Goal: Task Accomplishment & Management: Use online tool/utility

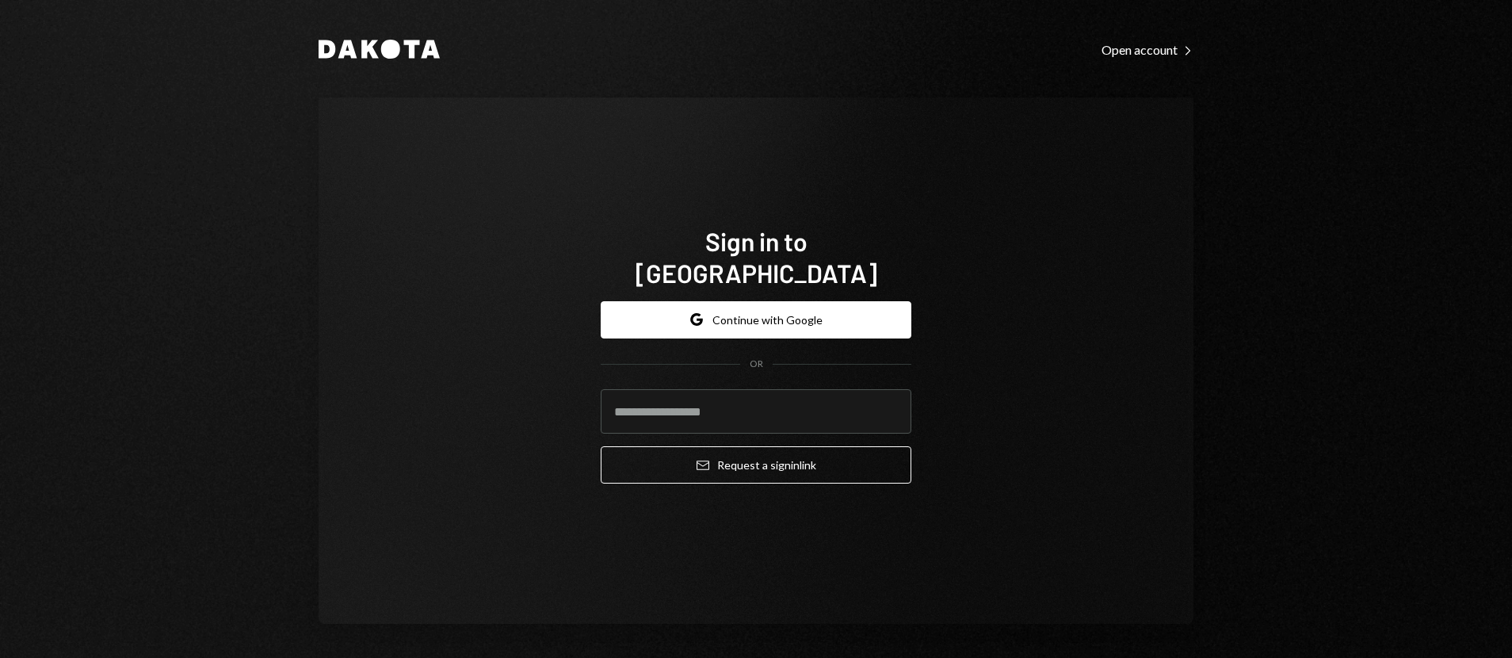
click at [0, 657] on com-1password-button at bounding box center [0, 658] width 0 height 0
click at [734, 395] on input "email" at bounding box center [756, 411] width 311 height 44
click at [0, 657] on com-1password-button at bounding box center [0, 658] width 0 height 0
type input "**********"
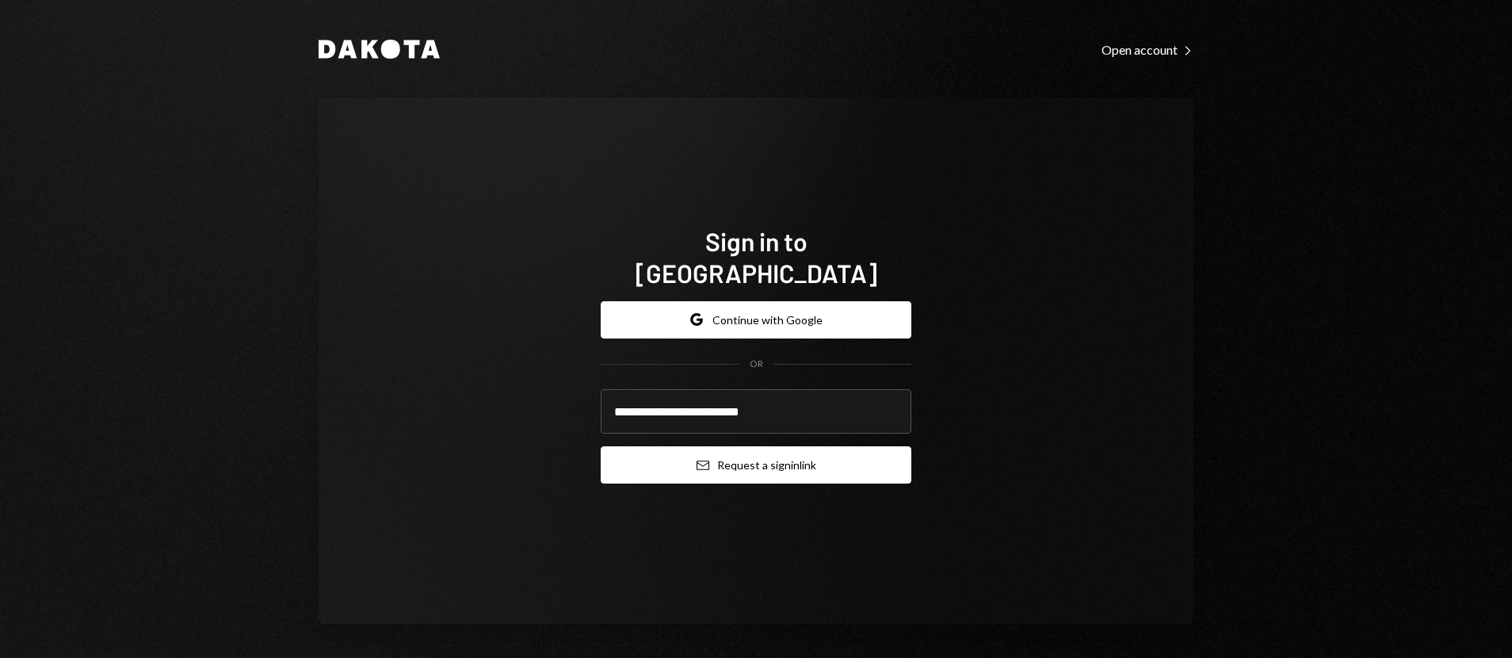
click at [735, 461] on button "Email Request a sign in link" at bounding box center [756, 464] width 311 height 37
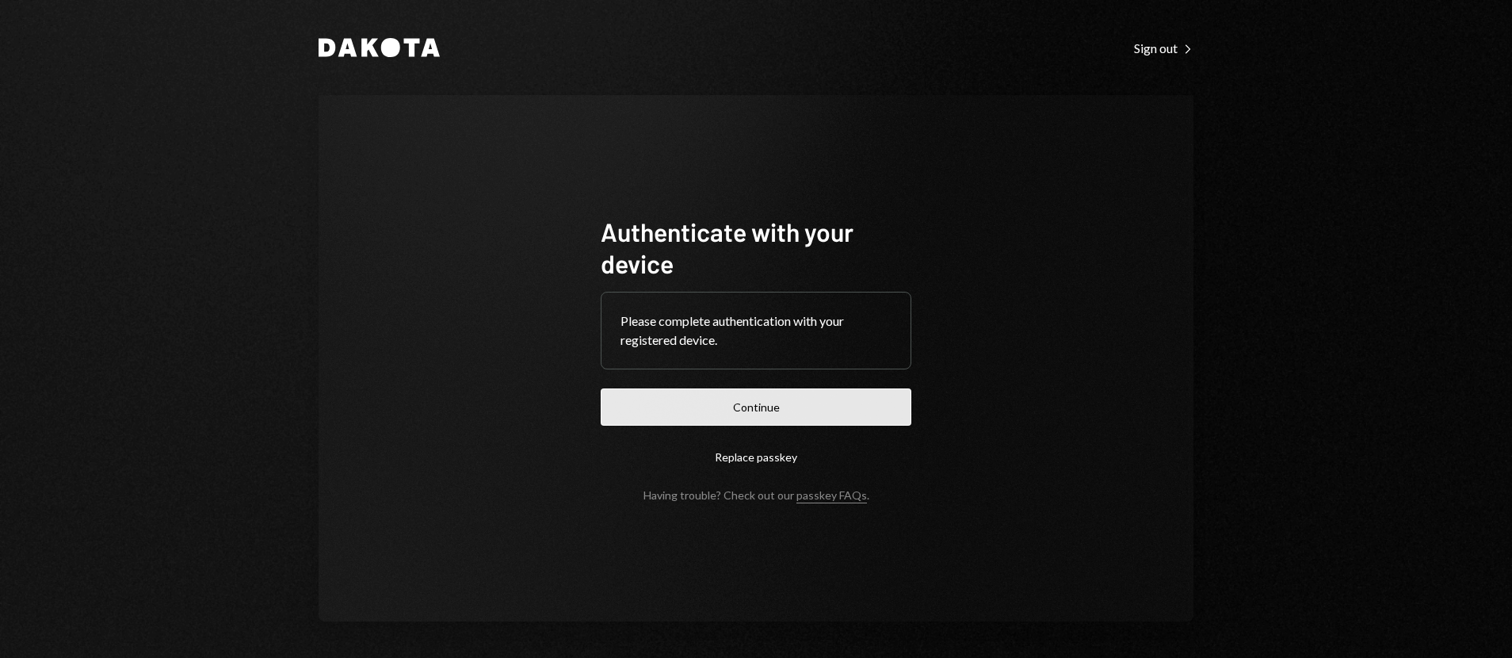
click at [701, 411] on button "Continue" at bounding box center [756, 406] width 311 height 37
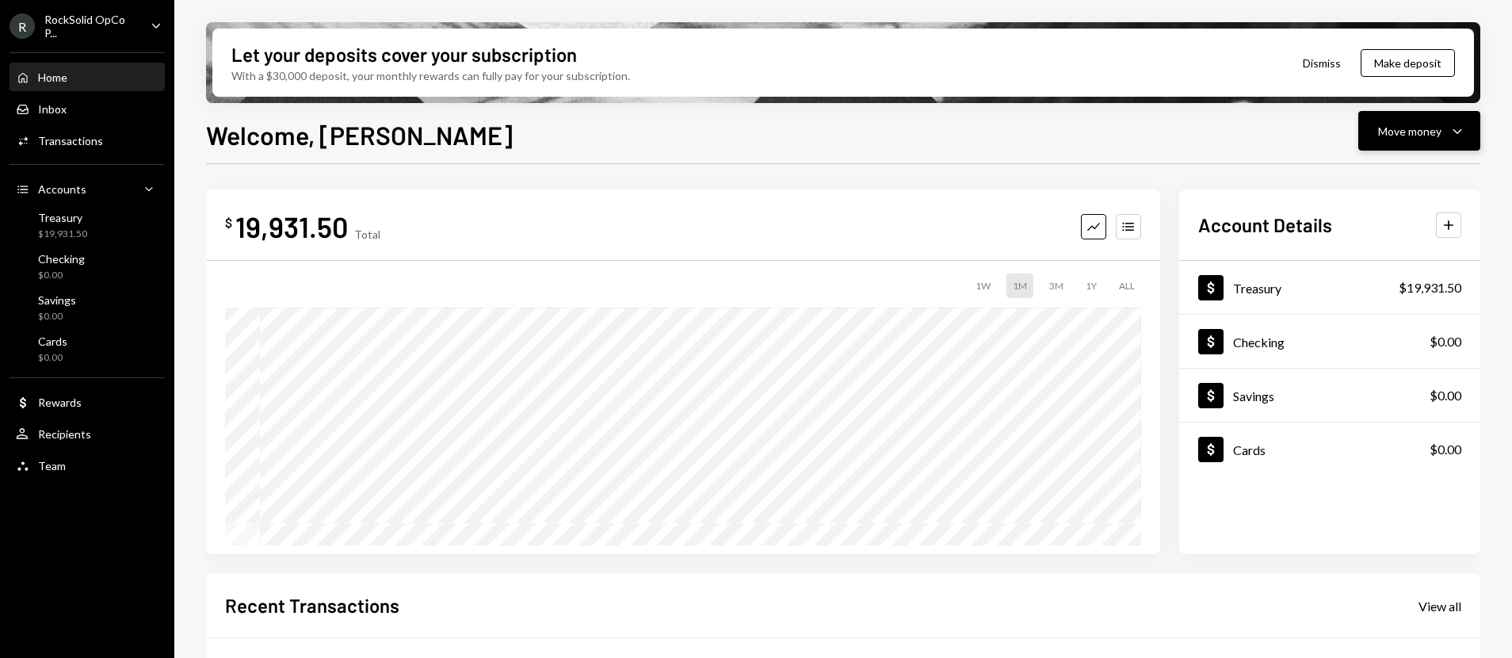
click at [1374, 140] on button "Move money Caret Down" at bounding box center [1420, 131] width 122 height 40
click at [1357, 172] on div "Send" at bounding box center [1407, 178] width 116 height 17
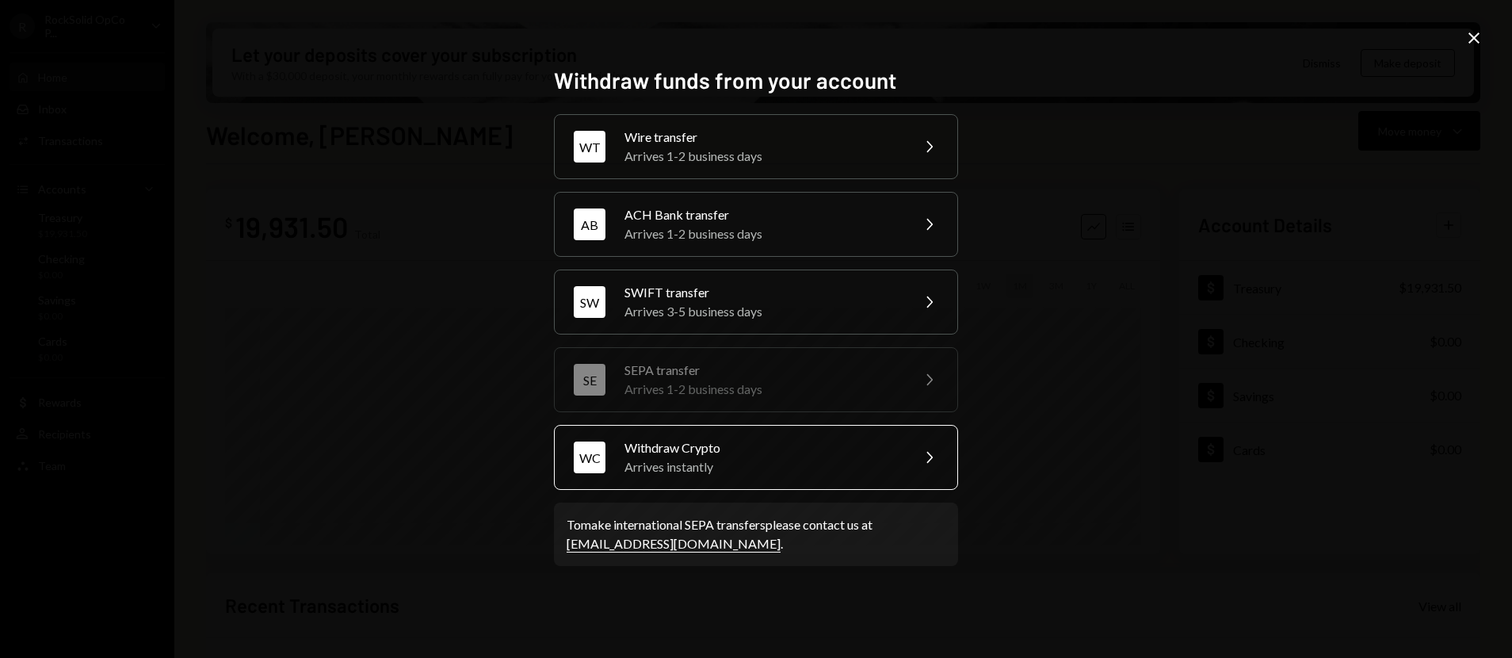
click at [692, 432] on div "WC Withdraw Crypto Arrives instantly Chevron Right" at bounding box center [756, 457] width 404 height 65
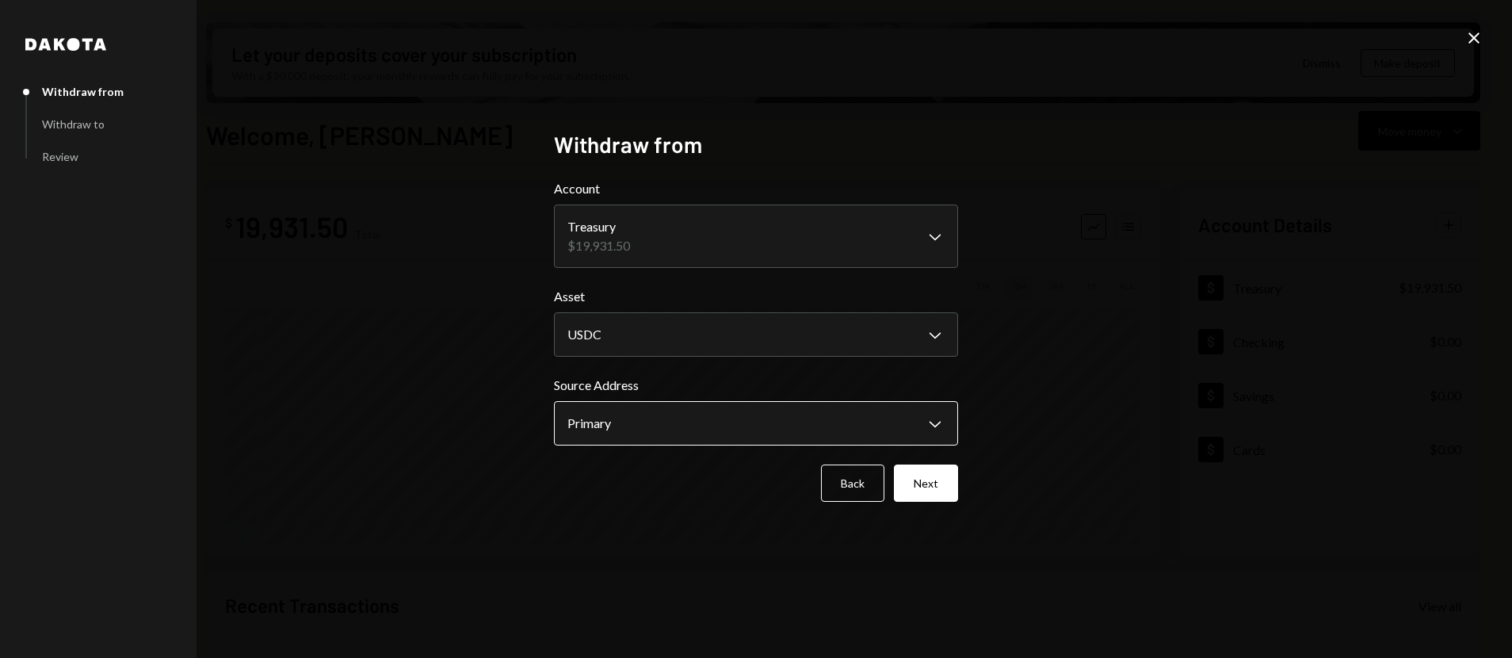
click at [679, 419] on body "R RockSolid OpCo P... Caret Down Home Home Inbox Inbox Activities Transactions …" at bounding box center [756, 329] width 1512 height 658
click at [930, 485] on button "Next" at bounding box center [926, 482] width 64 height 37
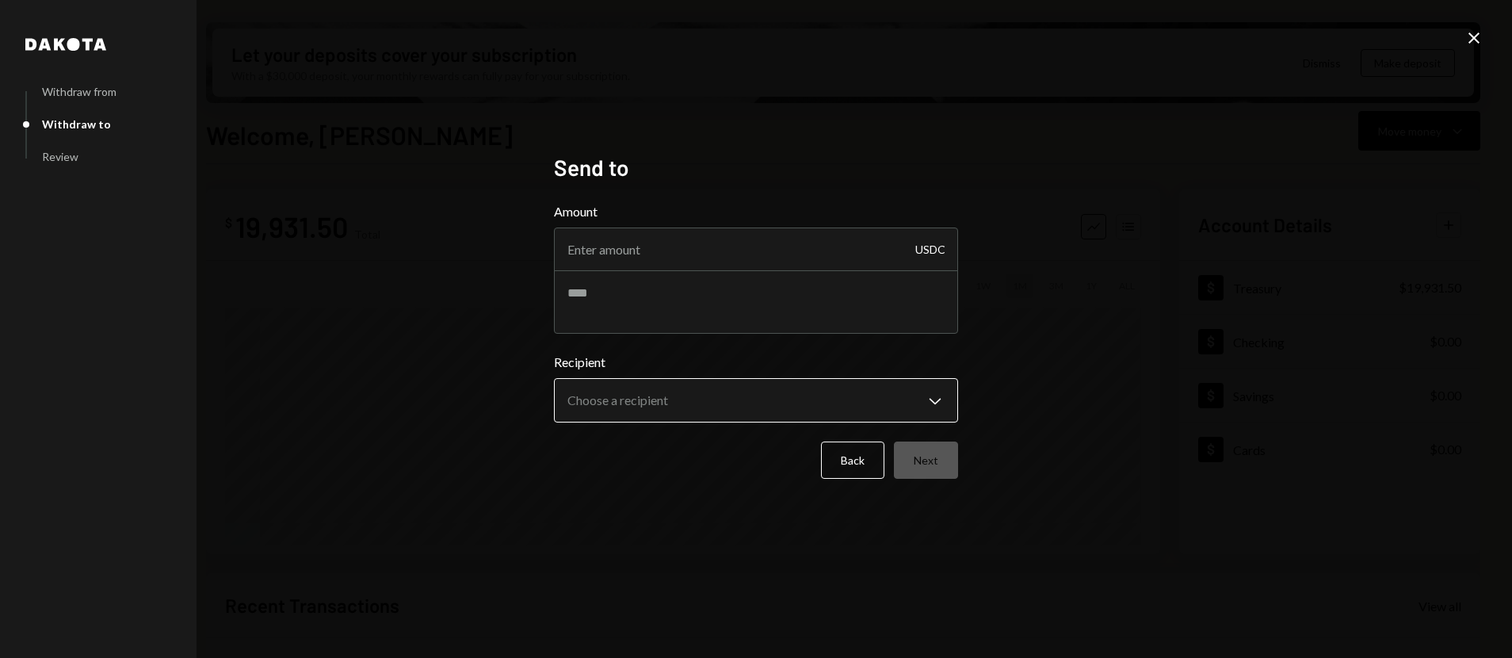
click at [701, 403] on body "R RockSolid OpCo P... Caret Down Home Home Inbox Inbox Activities Transactions …" at bounding box center [756, 329] width 1512 height 658
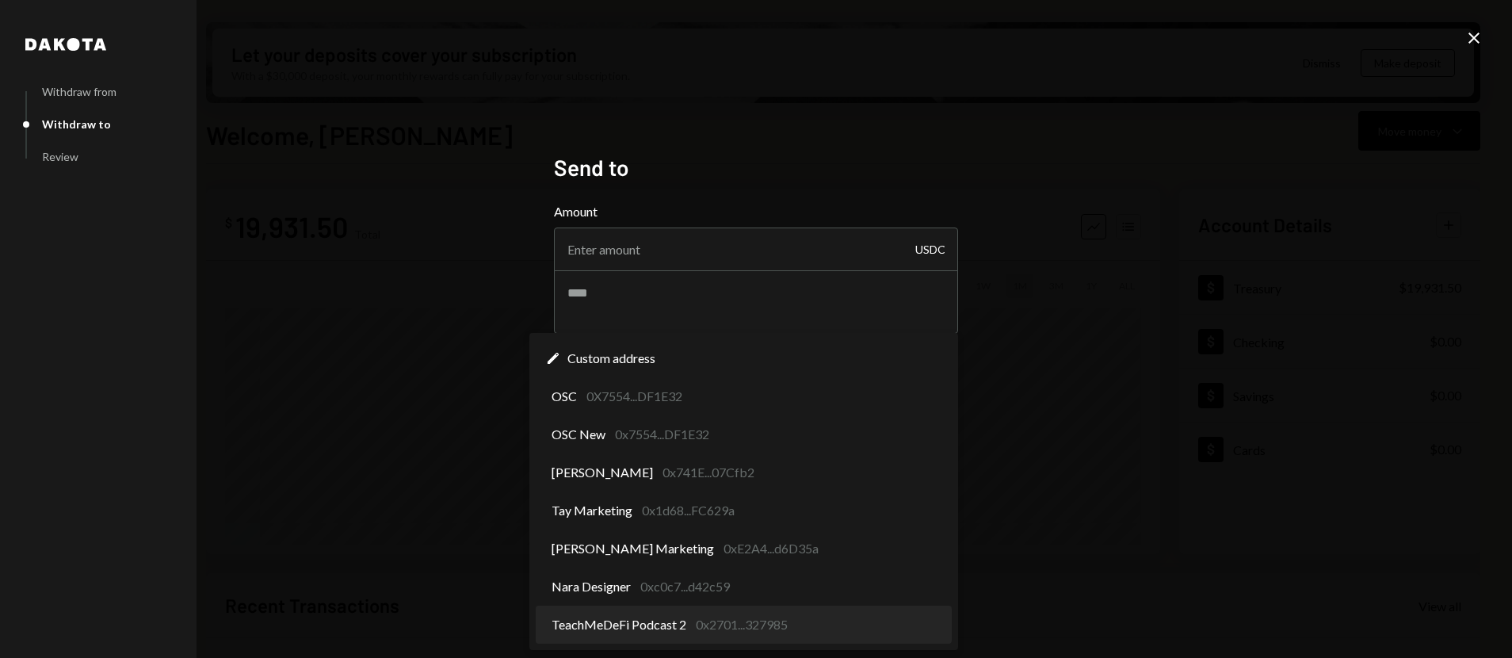
select select "**********"
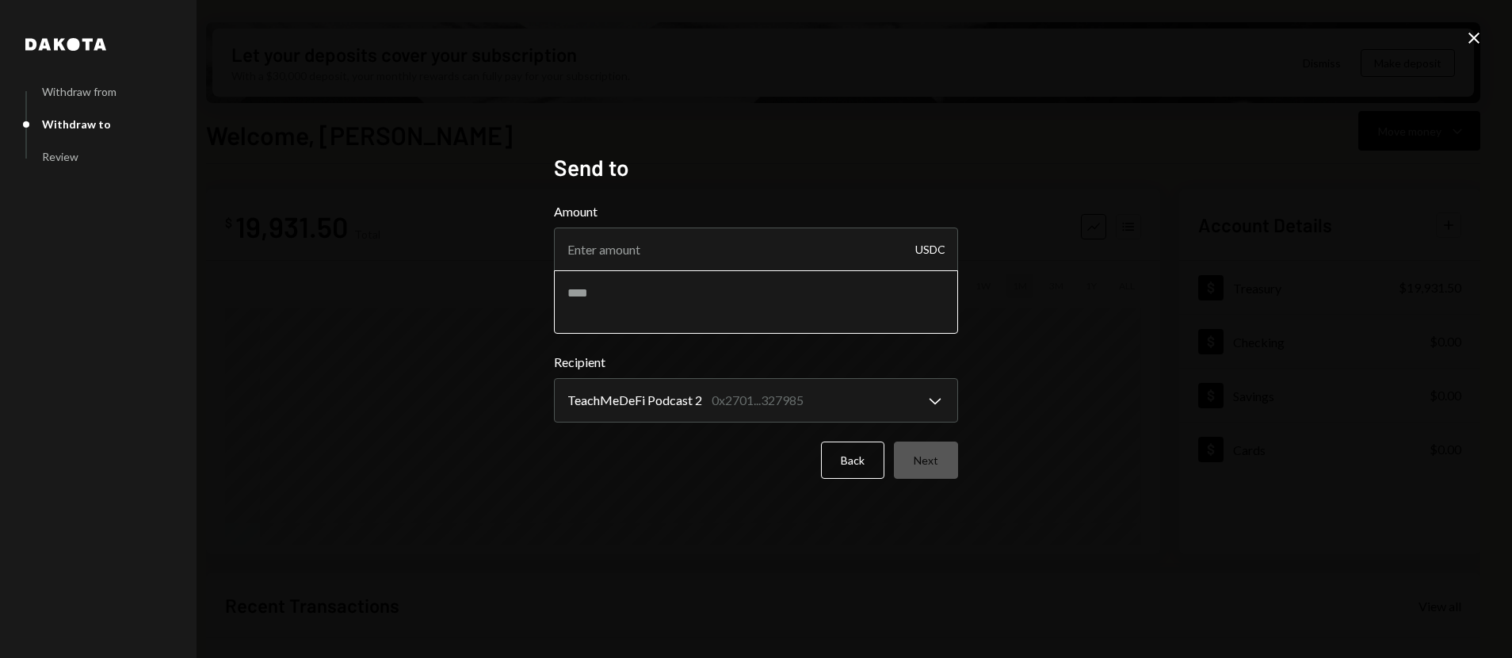
click at [595, 315] on textarea at bounding box center [756, 301] width 404 height 63
click at [622, 251] on input "Amount" at bounding box center [756, 249] width 404 height 44
type input "1498"
drag, startPoint x: 1317, startPoint y: 297, endPoint x: 1258, endPoint y: 242, distance: 81.3
click at [1299, 287] on div "**********" at bounding box center [756, 329] width 1512 height 658
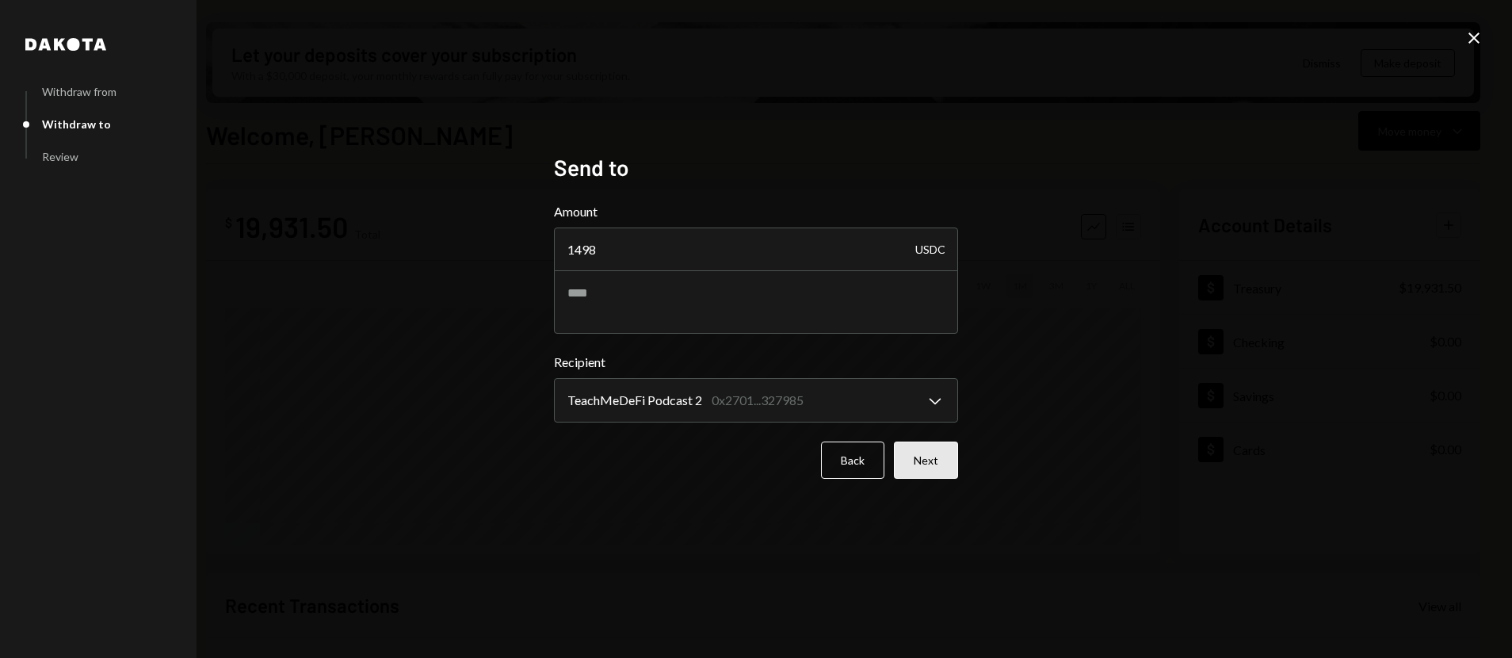
click at [941, 457] on button "Next" at bounding box center [926, 459] width 64 height 37
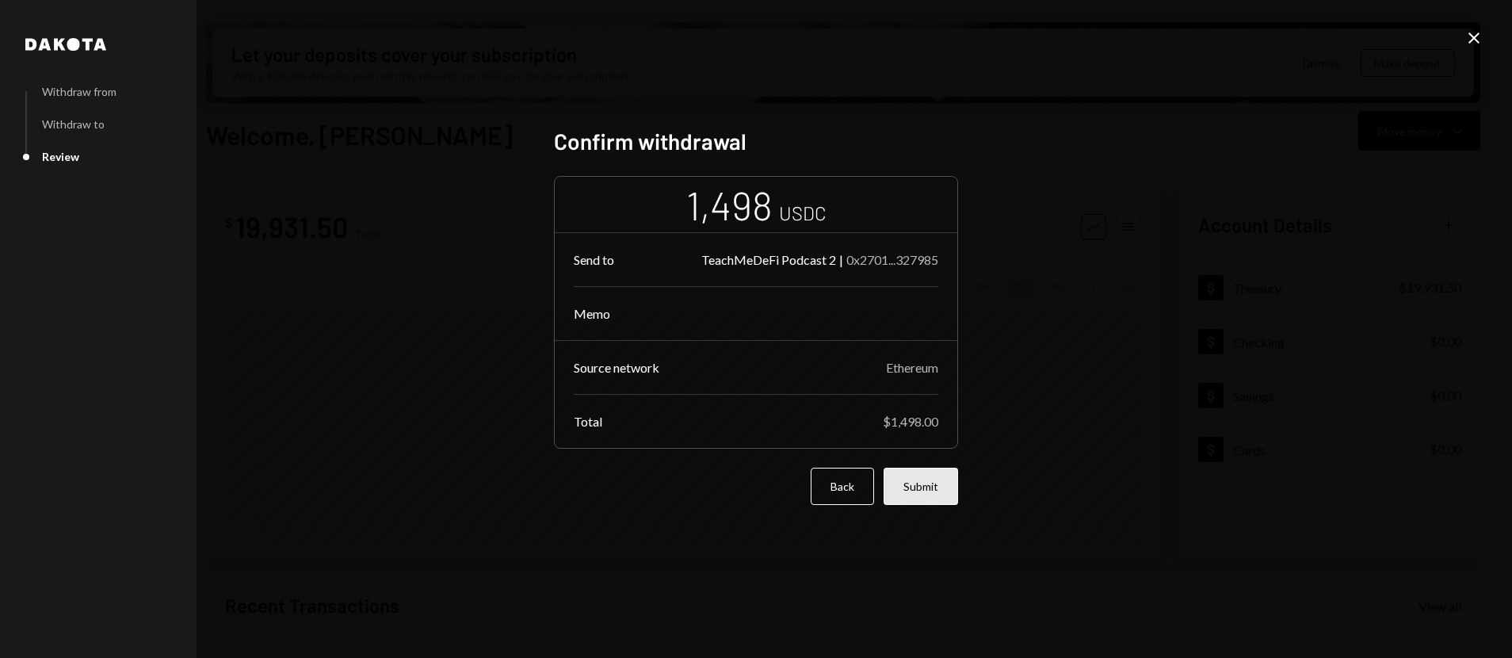
click at [929, 487] on button "Submit" at bounding box center [921, 486] width 75 height 37
